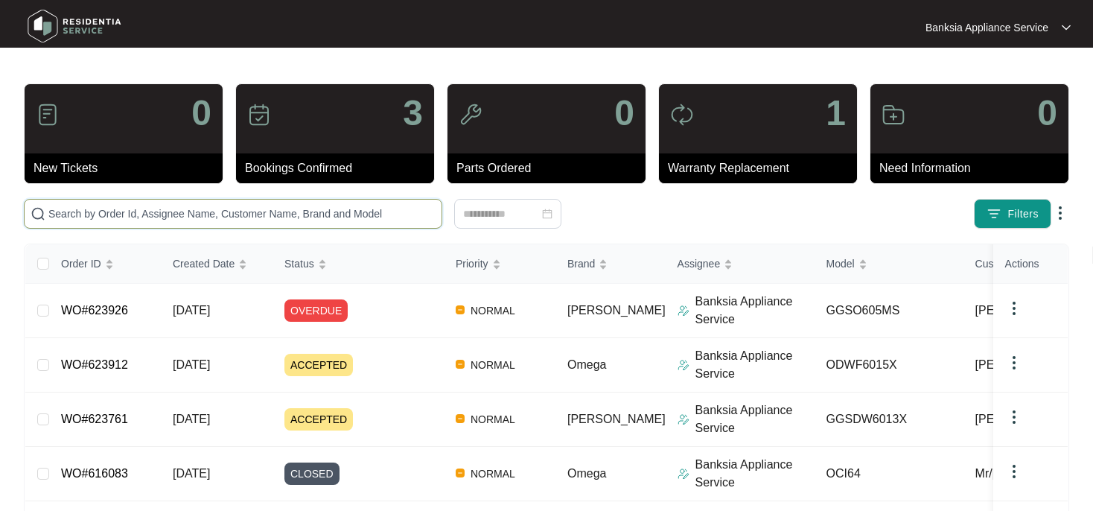
click at [102, 213] on input "text" at bounding box center [241, 214] width 387 height 16
click at [101, 424] on link "WO#623761" at bounding box center [94, 419] width 67 height 13
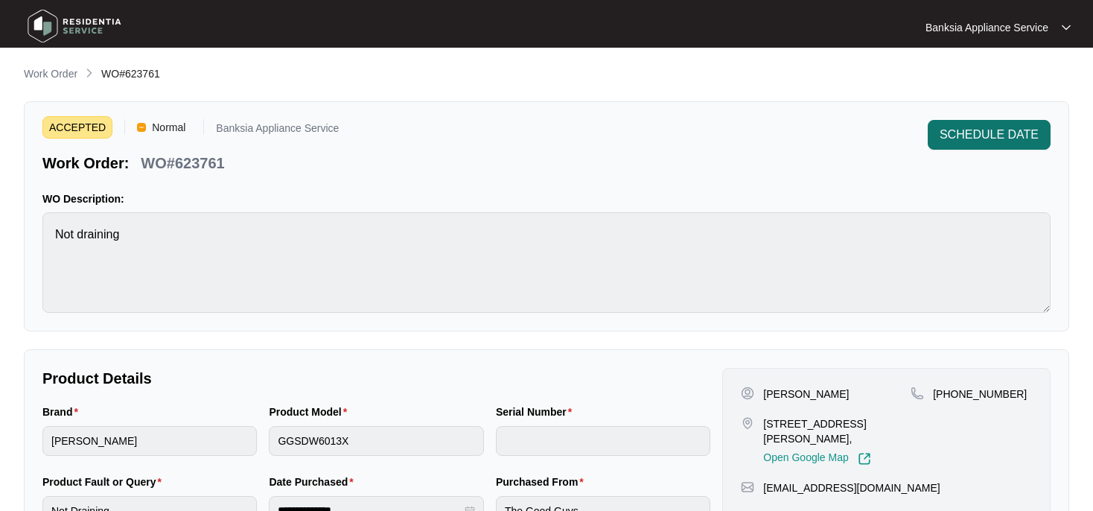
click at [987, 143] on span "SCHEDULE DATE" at bounding box center [989, 135] width 99 height 18
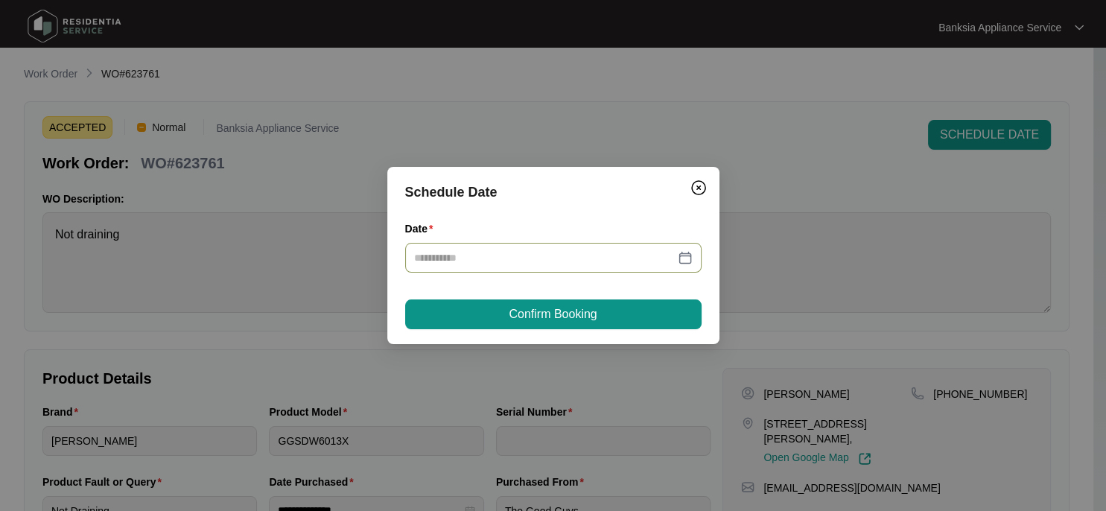
click at [681, 255] on div at bounding box center [553, 257] width 279 height 16
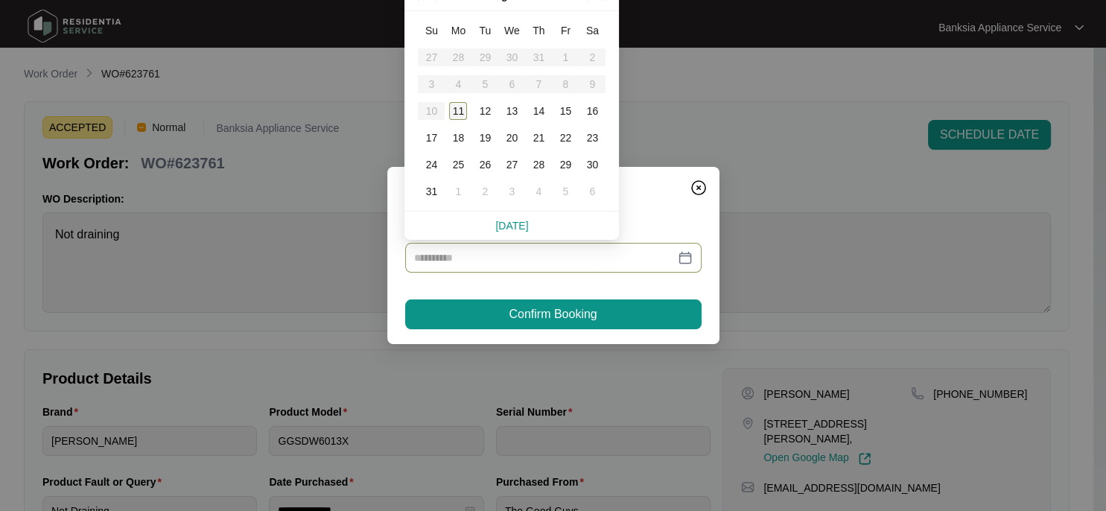
click at [459, 115] on div "11" at bounding box center [458, 111] width 18 height 18
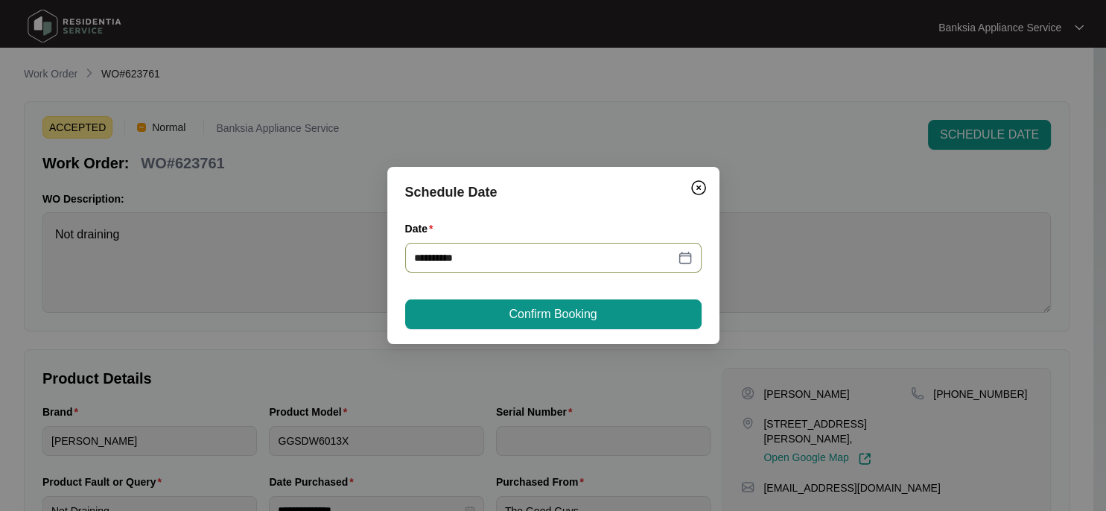
type input "**********"
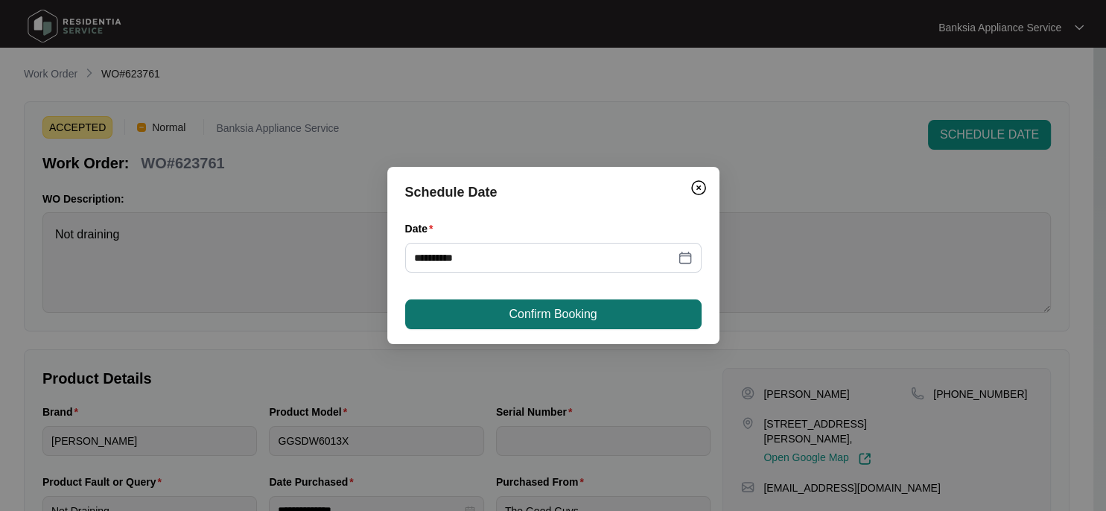
click at [527, 312] on span "Confirm Booking" at bounding box center [553, 314] width 88 height 18
